Goal: Book appointment/travel/reservation

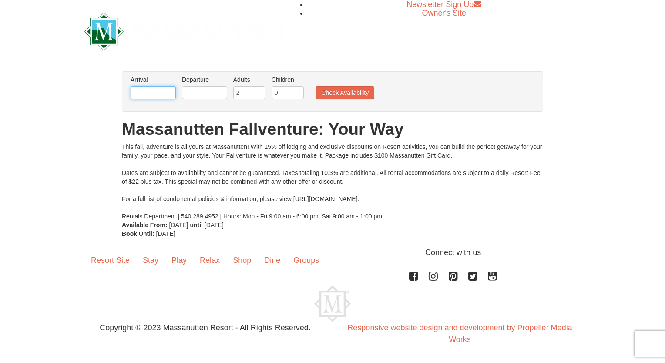
click at [167, 93] on input "text" at bounding box center [153, 92] width 45 height 13
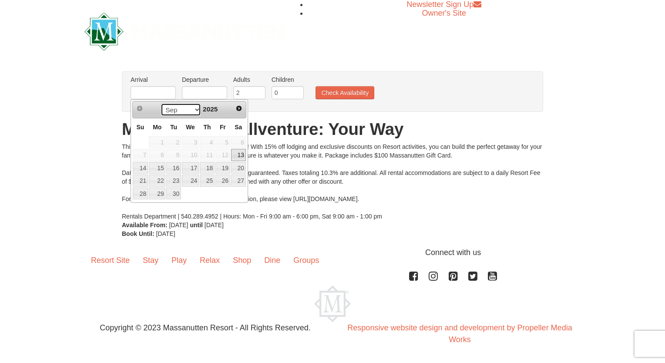
click at [193, 111] on select "Sep Oct Nov Dec" at bounding box center [181, 109] width 41 height 13
click at [223, 170] on link "17" at bounding box center [223, 168] width 15 height 12
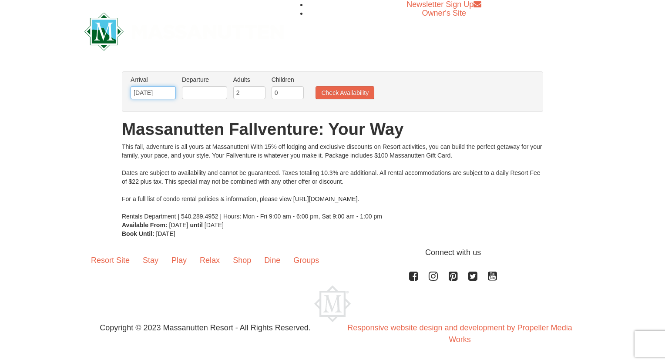
click at [170, 91] on input "[DATE]" at bounding box center [153, 92] width 45 height 13
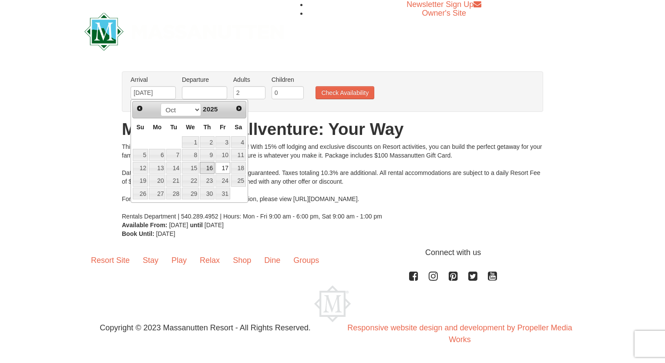
click at [205, 169] on link "16" at bounding box center [207, 168] width 15 height 12
type input "[DATE]"
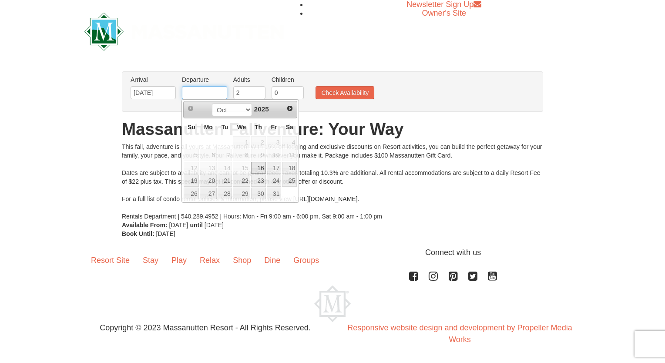
click at [226, 95] on input "text" at bounding box center [204, 92] width 45 height 13
click at [200, 182] on link "20" at bounding box center [208, 181] width 17 height 12
type input "[DATE]"
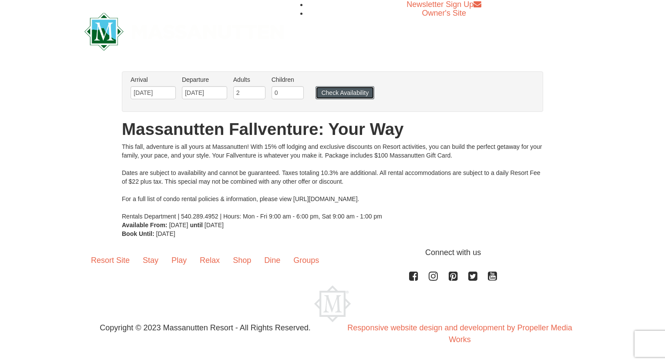
click at [325, 93] on button "Check Availability" at bounding box center [345, 92] width 59 height 13
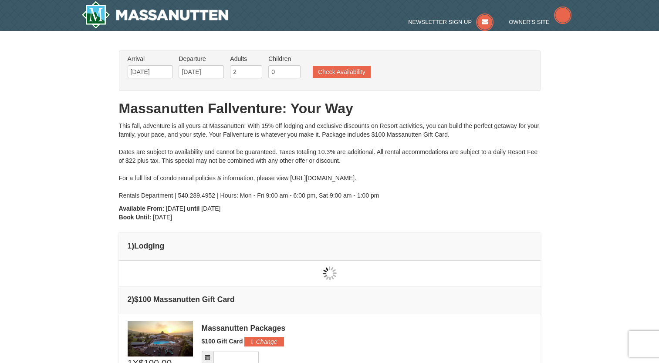
type input "[DATE]"
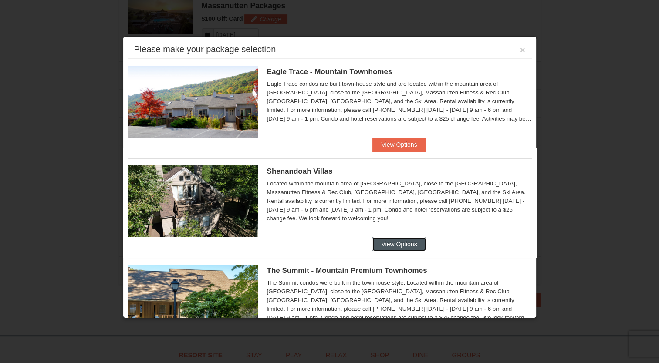
click at [392, 247] on button "View Options" at bounding box center [398, 244] width 53 height 14
